Goal: Task Accomplishment & Management: Manage account settings

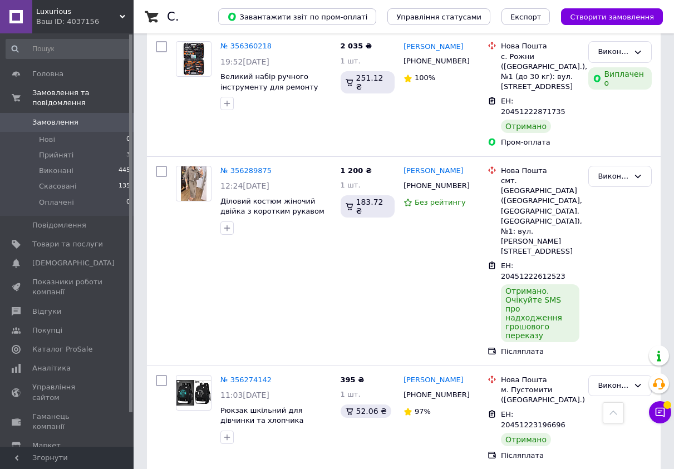
scroll to position [468, 0]
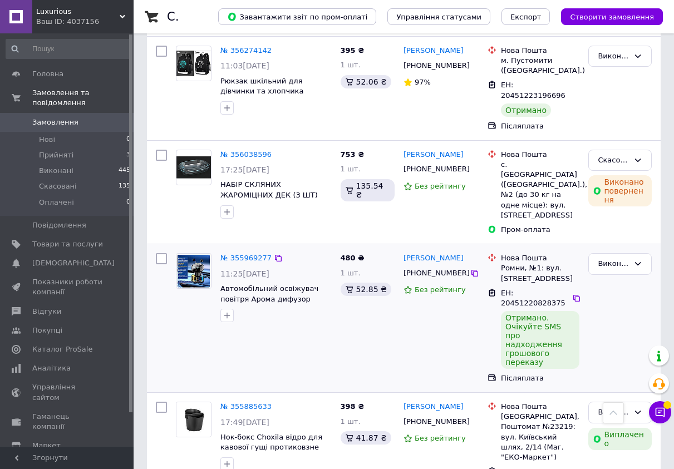
scroll to position [869, 0]
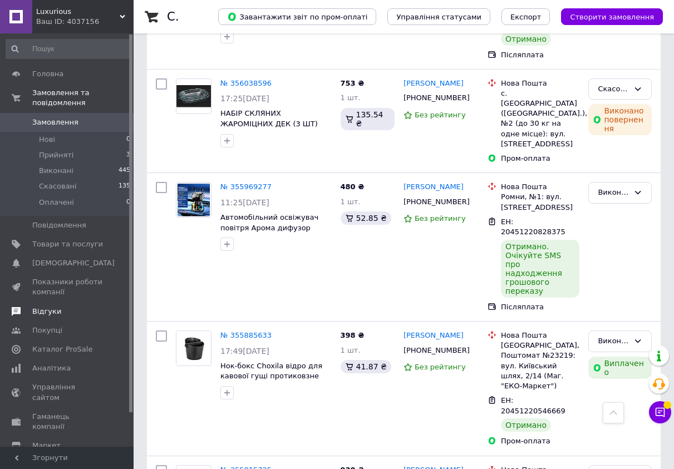
click at [40, 319] on link "Відгуки" at bounding box center [68, 311] width 137 height 19
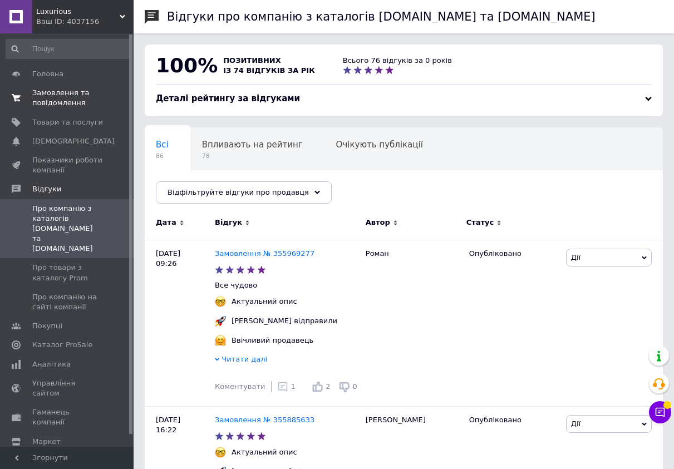
click at [78, 87] on link "Замовлення та повідомлення 0 0" at bounding box center [68, 98] width 137 height 29
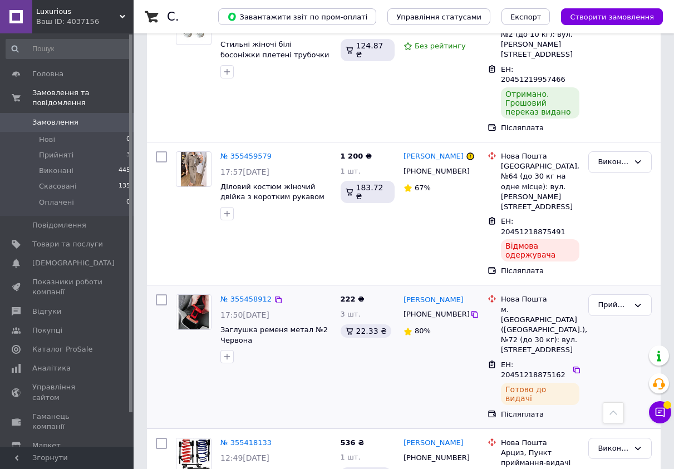
scroll to position [1537, 0]
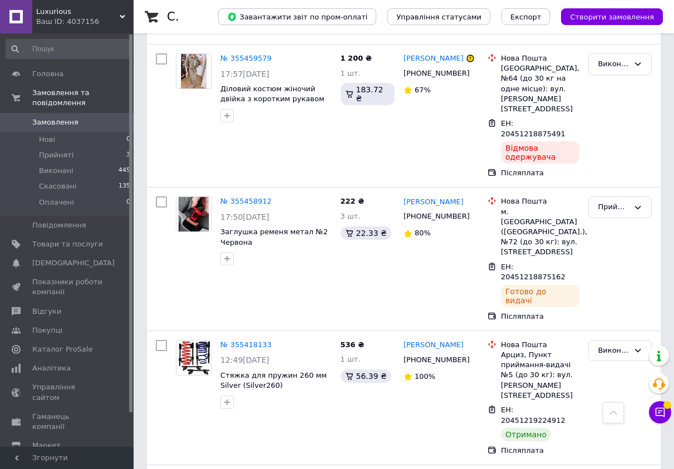
scroll to position [1537, 0]
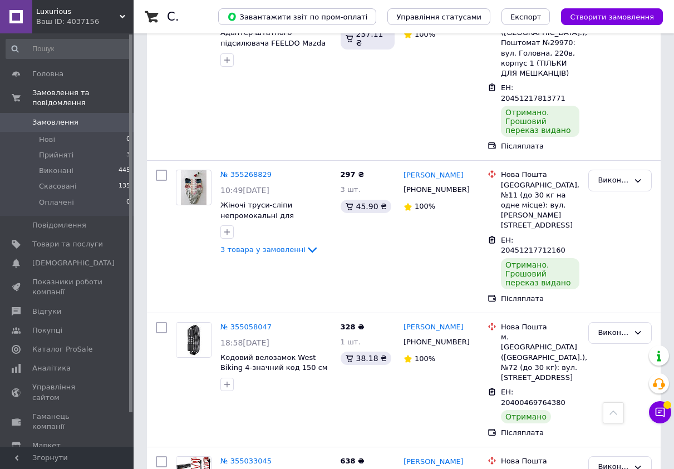
scroll to position [2185, 0]
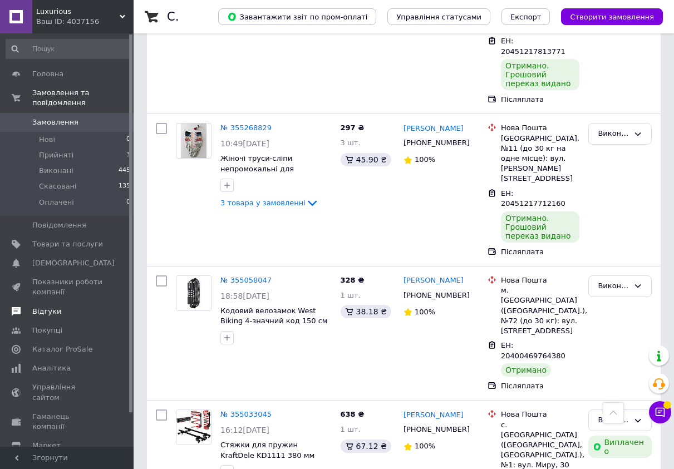
click at [36, 314] on span "Відгуки" at bounding box center [46, 312] width 29 height 10
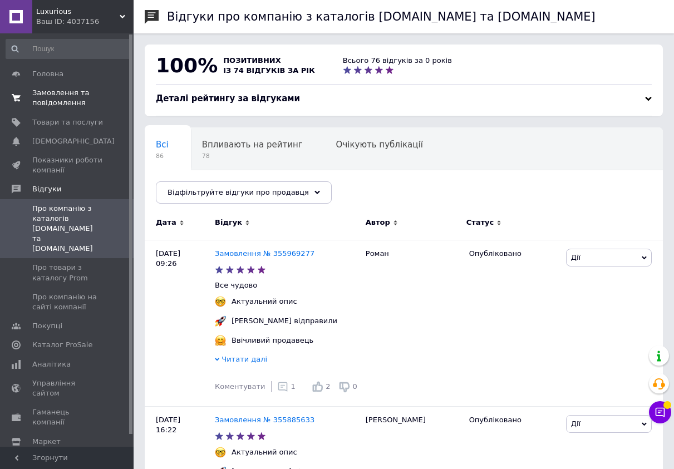
click at [80, 95] on span "Замовлення та повідомлення" at bounding box center [67, 98] width 71 height 20
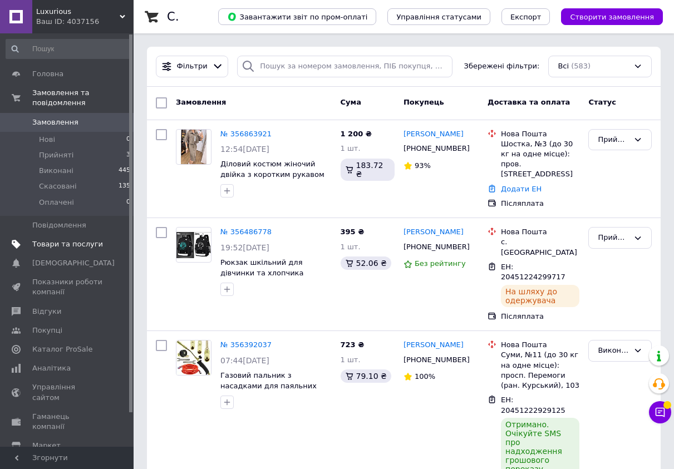
click at [55, 245] on span "Товари та послуги" at bounding box center [67, 244] width 71 height 10
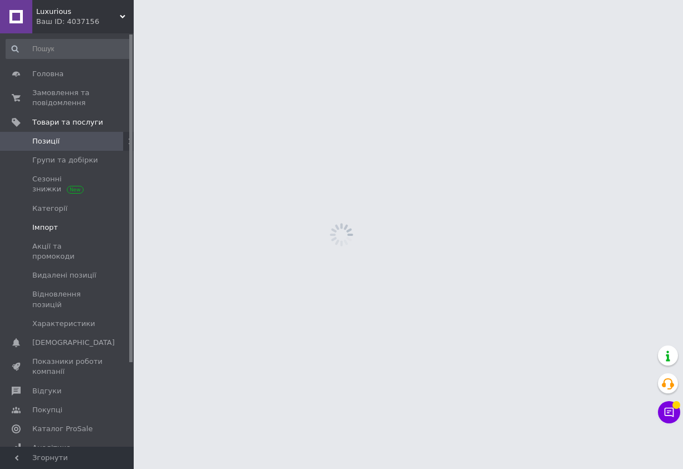
click at [63, 231] on span "Імпорт" at bounding box center [67, 228] width 71 height 10
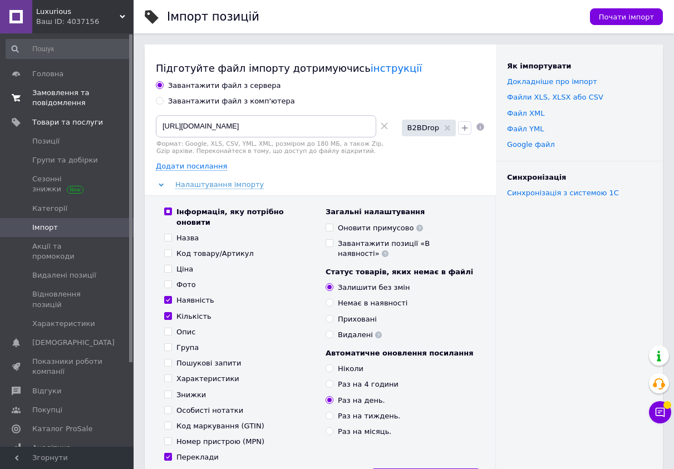
click at [48, 94] on span "Замовлення та повідомлення" at bounding box center [67, 98] width 71 height 20
